Goal: Use online tool/utility: Utilize a website feature to perform a specific function

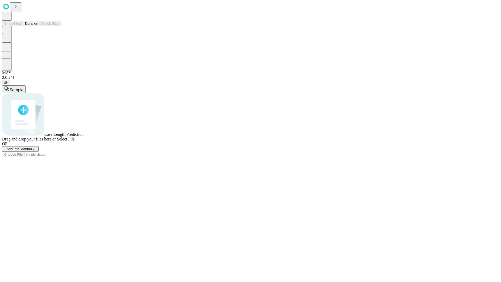
click at [34, 151] on span "Add Info Manually" at bounding box center [21, 149] width 28 height 4
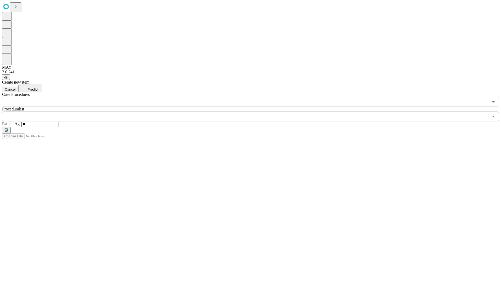
type input "**"
click at [254, 111] on input "text" at bounding box center [245, 116] width 487 height 10
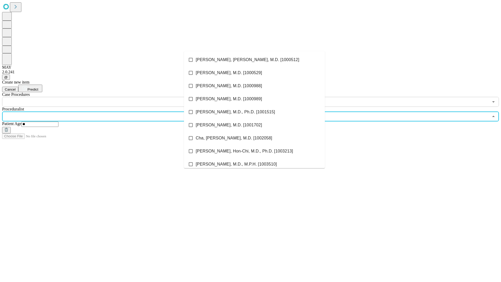
click at [254, 60] on li "[PERSON_NAME], [PERSON_NAME], M.D. [1000512]" at bounding box center [254, 59] width 141 height 13
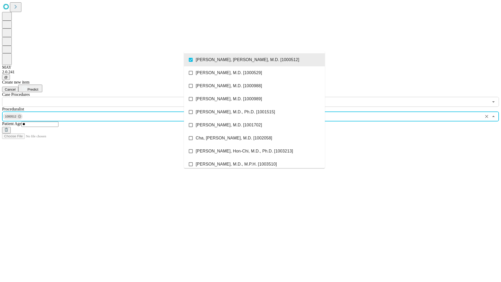
click at [110, 97] on input "text" at bounding box center [245, 102] width 487 height 10
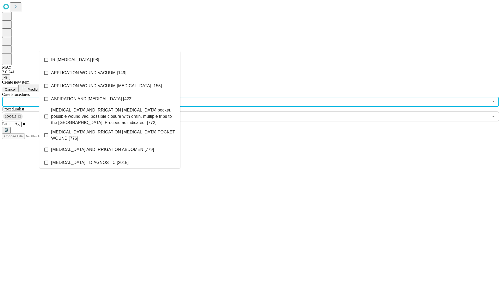
click at [110, 60] on li "IR [MEDICAL_DATA] [98]" at bounding box center [109, 59] width 141 height 13
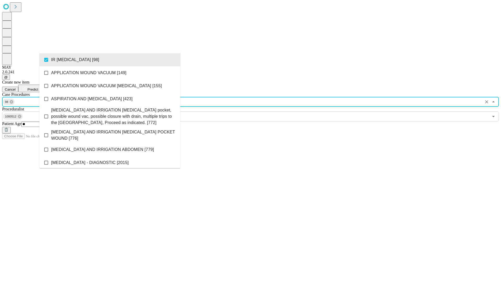
click at [38, 87] on span "Predict" at bounding box center [32, 89] width 11 height 4
